Goal: Task Accomplishment & Management: Use online tool/utility

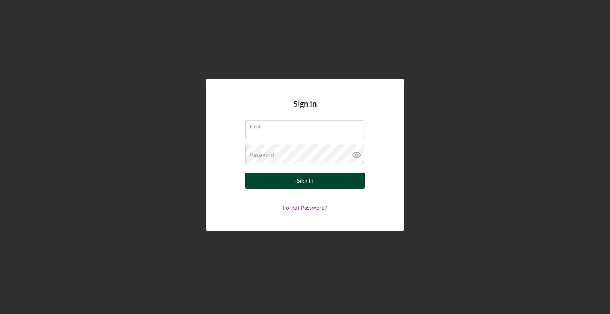
type input "[EMAIL_ADDRESS][DOMAIN_NAME]"
click at [319, 176] on button "Sign In" at bounding box center [305, 181] width 119 height 16
